Goal: Entertainment & Leisure: Consume media (video, audio)

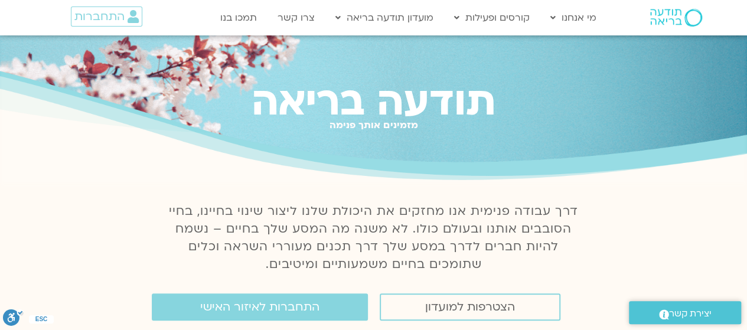
click at [695, 166] on div "תודעה בריאה מזמינים אותך פנימה" at bounding box center [373, 109] width 747 height 149
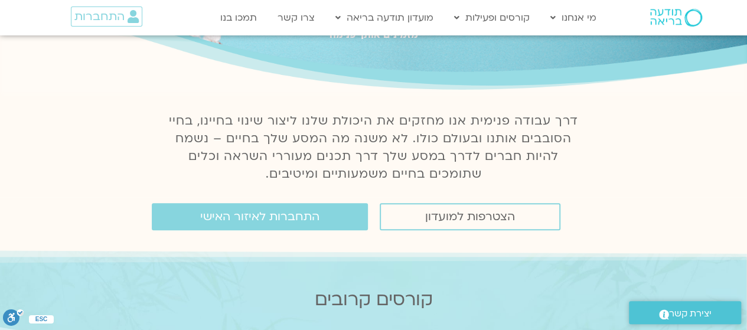
scroll to position [72, 0]
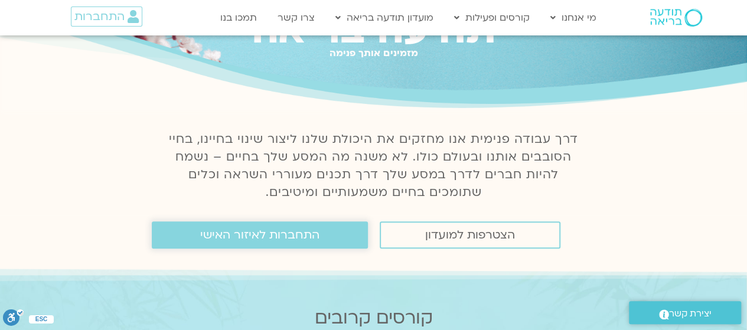
click at [254, 227] on link "התחברות לאיזור האישי" at bounding box center [260, 234] width 216 height 27
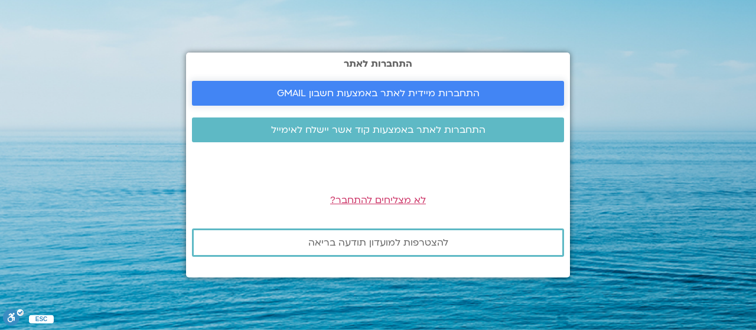
click at [328, 88] on span "התחברות מיידית לאתר באמצעות חשבון GMAIL" at bounding box center [378, 93] width 202 height 11
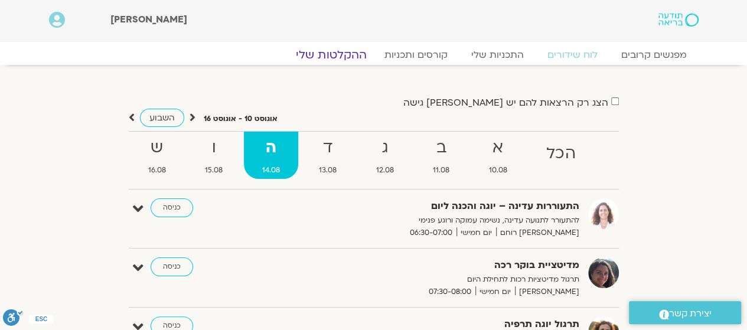
click at [345, 55] on link "ההקלטות שלי" at bounding box center [331, 55] width 99 height 14
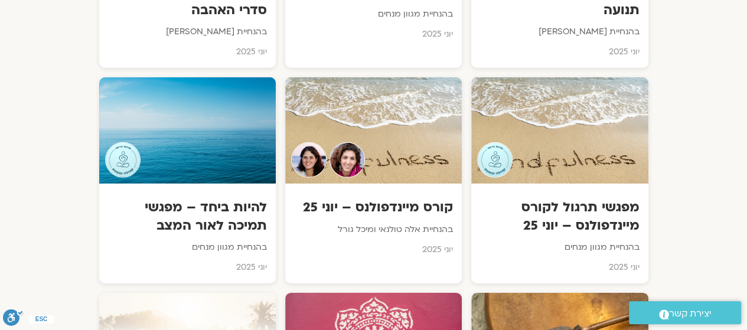
scroll to position [1775, 0]
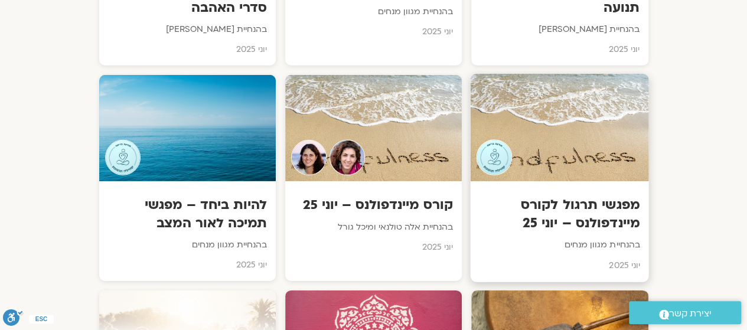
click at [606, 152] on div at bounding box center [560, 127] width 178 height 107
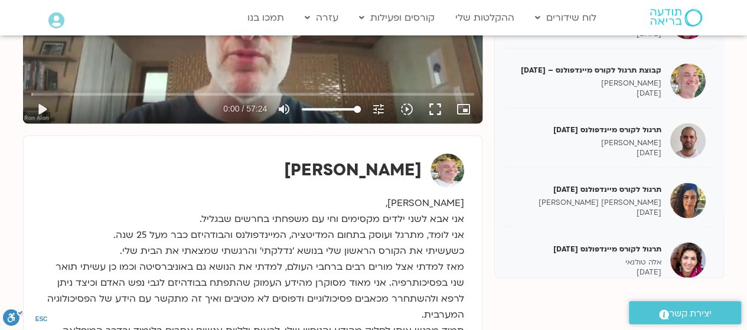
scroll to position [1168, 0]
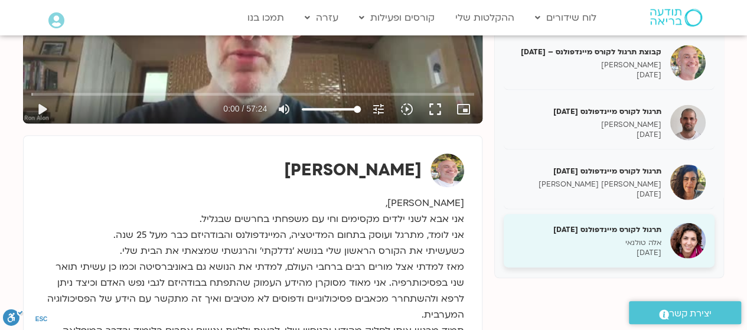
click at [599, 247] on p "[DATE]" at bounding box center [586, 252] width 149 height 10
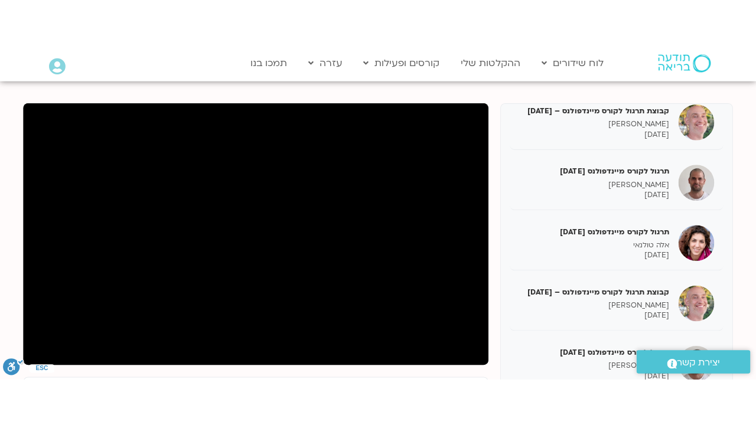
scroll to position [131, 0]
